Goal: Task Accomplishment & Management: Complete application form

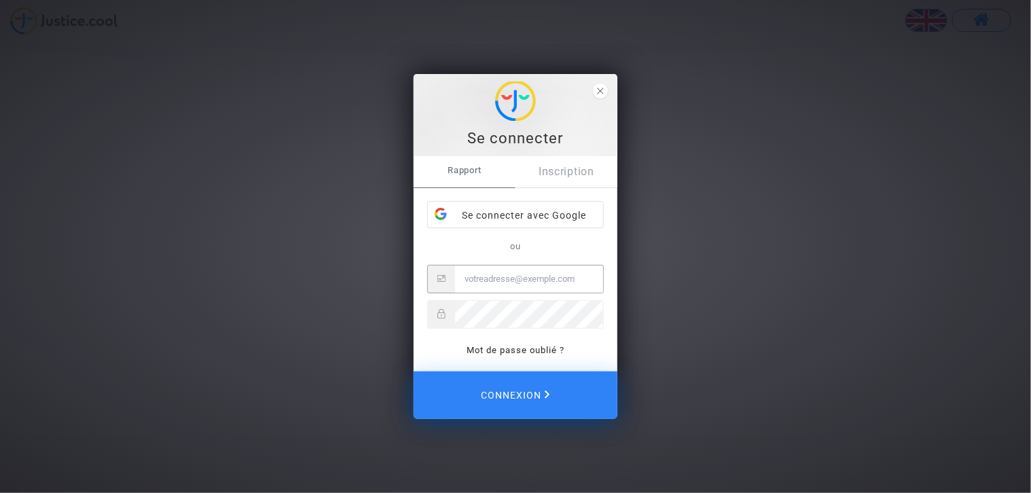
click at [525, 281] on input "E-mail" at bounding box center [529, 279] width 148 height 27
type input "[EMAIL_ADDRESS][DOMAIN_NAME]"
click at [601, 90] on polygon "fermer" at bounding box center [600, 91] width 6 height 6
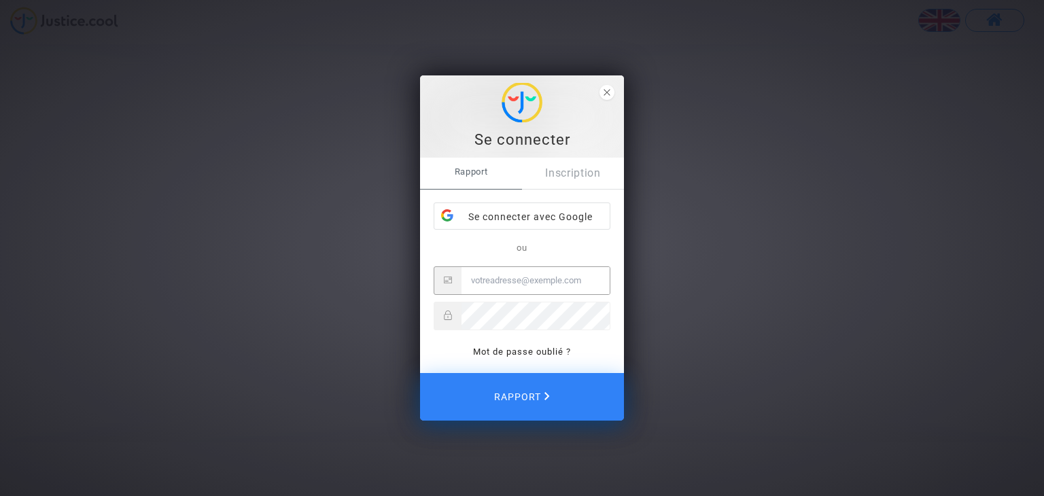
click at [552, 278] on input "E-mail" at bounding box center [535, 280] width 148 height 27
type input "[EMAIL_ADDRESS][DOMAIN_NAME]"
click at [605, 180] on link "Inscription" at bounding box center [573, 173] width 102 height 31
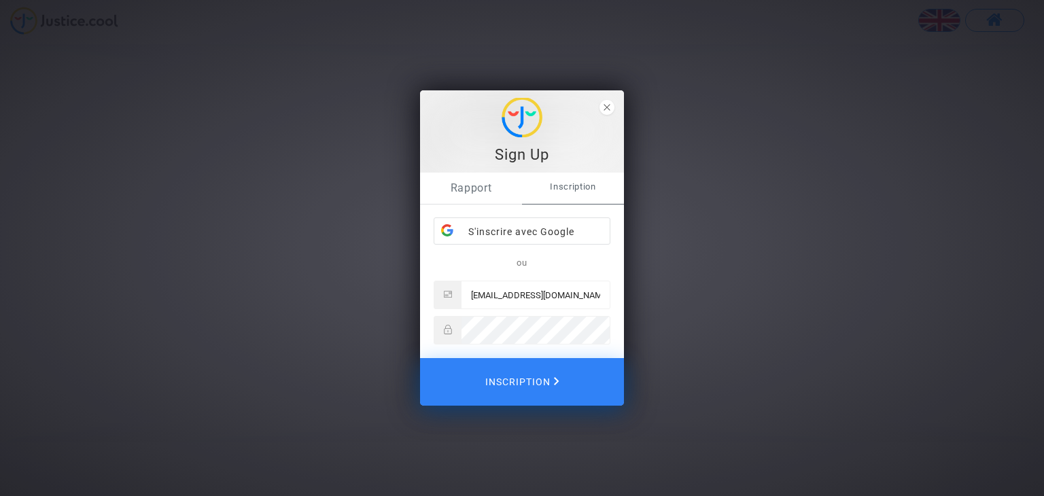
click at [472, 190] on font "Rapport" at bounding box center [470, 187] width 41 height 13
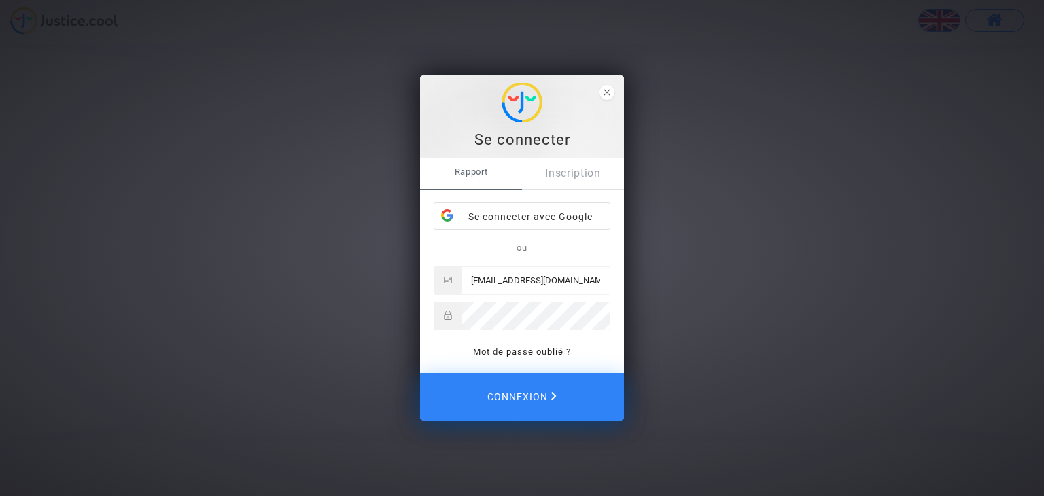
click at [472, 190] on div "Rapport Inscription Se connecter avec Google ou [EMAIL_ADDRESS][DOMAIN_NAME] Mo…" at bounding box center [522, 259] width 177 height 202
click at [608, 90] on icon "fermer" at bounding box center [606, 92] width 7 height 7
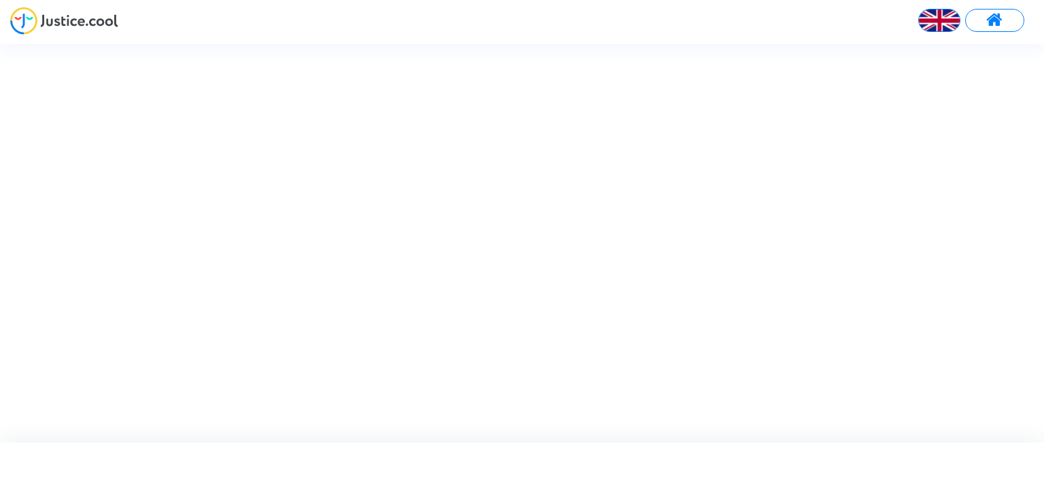
click at [407, 153] on div at bounding box center [533, 242] width 1067 height 397
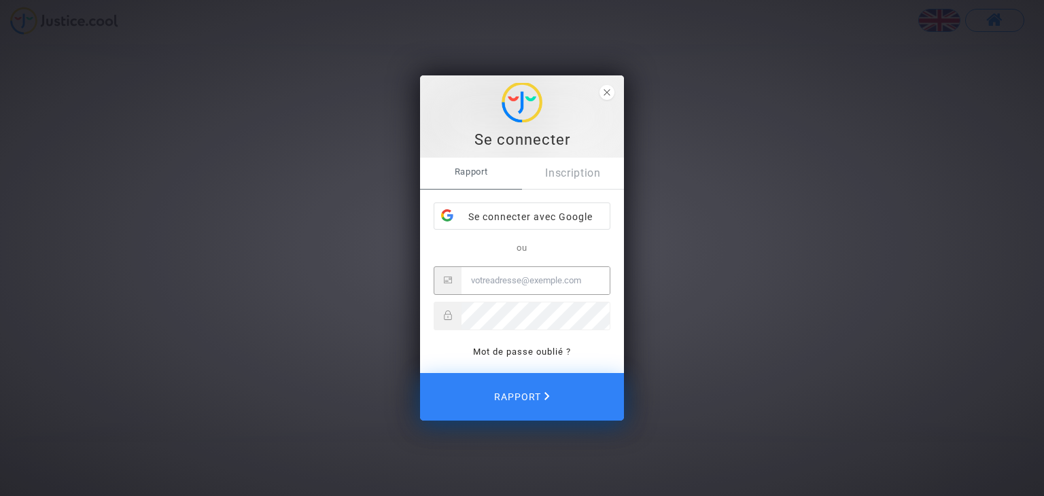
click at [489, 283] on input "E-mail" at bounding box center [535, 280] width 148 height 27
type input "[EMAIL_ADDRESS][DOMAIN_NAME]"
drag, startPoint x: 476, startPoint y: 139, endPoint x: 599, endPoint y: 146, distance: 123.9
click at [599, 146] on div "Se connecter" at bounding box center [521, 140] width 189 height 20
click at [509, 329] on div at bounding box center [522, 316] width 177 height 29
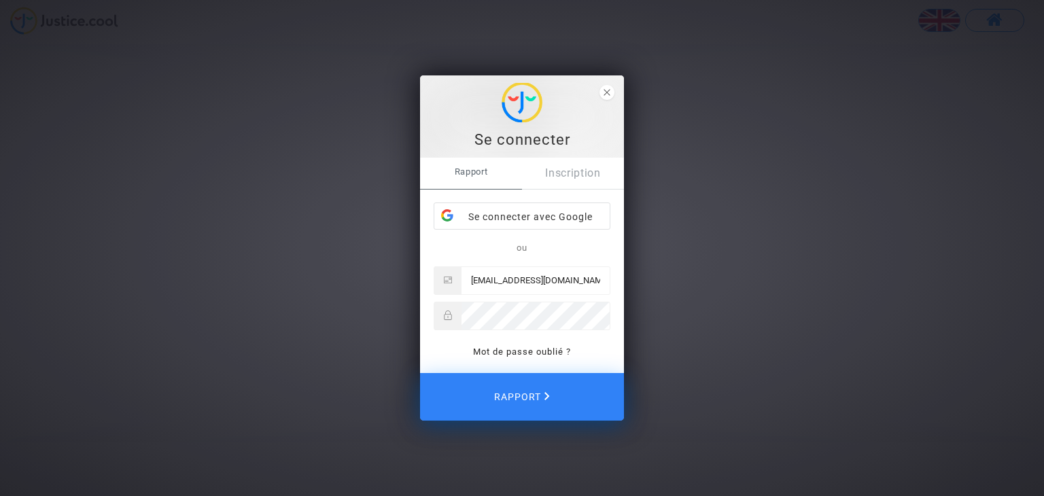
click at [446, 311] on icon at bounding box center [448, 316] width 8 height 10
click at [606, 94] on icon "fermer" at bounding box center [606, 92] width 7 height 7
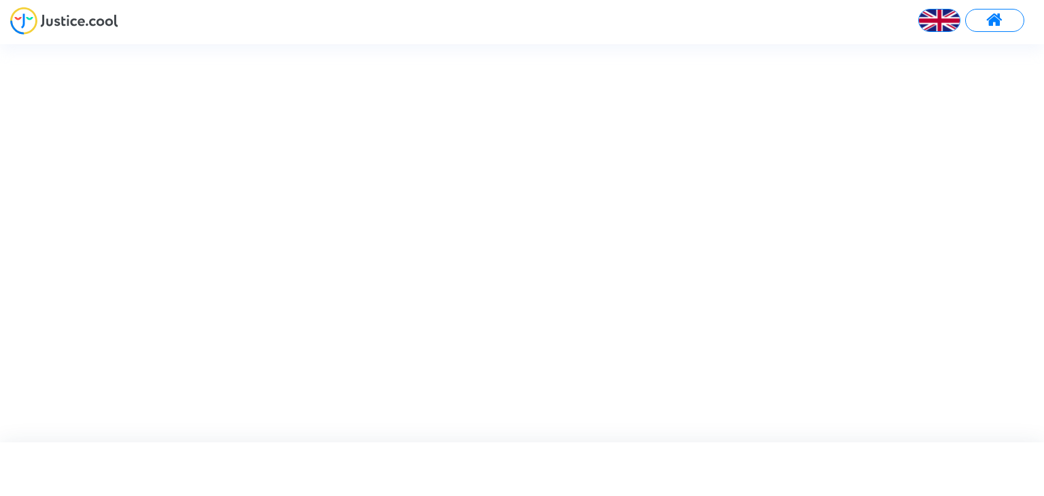
click at [539, 332] on div at bounding box center [533, 242] width 1067 height 397
